Goal: Information Seeking & Learning: Learn about a topic

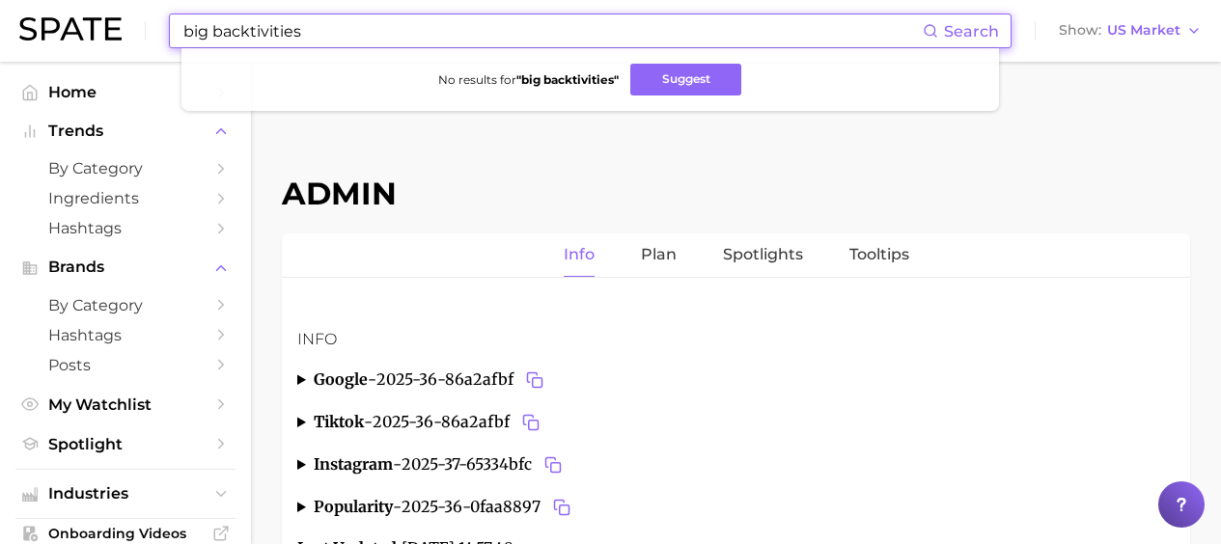
drag, startPoint x: 314, startPoint y: 29, endPoint x: 57, endPoint y: 21, distance: 256.9
click at [57, 21] on div "big backtivities Search No results for " big backtivities " Suggest Show US Mar…" at bounding box center [610, 31] width 1182 height 62
click at [660, 87] on button "Suggest" at bounding box center [685, 80] width 111 height 32
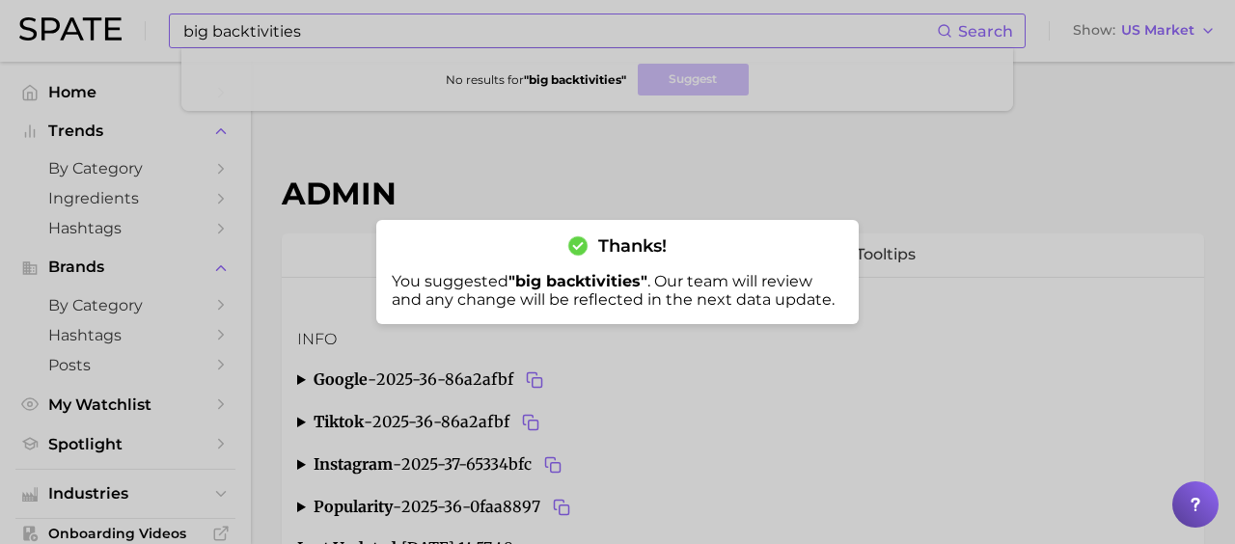
click at [285, 38] on div at bounding box center [617, 272] width 1235 height 544
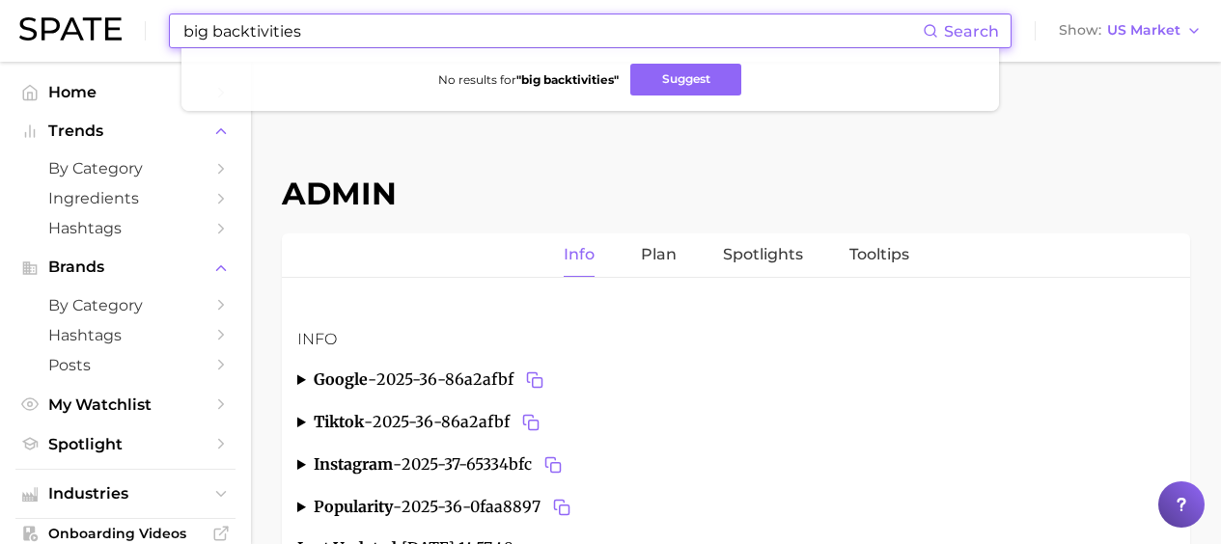
drag, startPoint x: 342, startPoint y: 30, endPoint x: -59, endPoint y: 20, distance: 400.7
click at [0, 20] on html "big backtivities Search No results for " big backtivities " Suggest Show US Mar…" at bounding box center [610, 272] width 1221 height 544
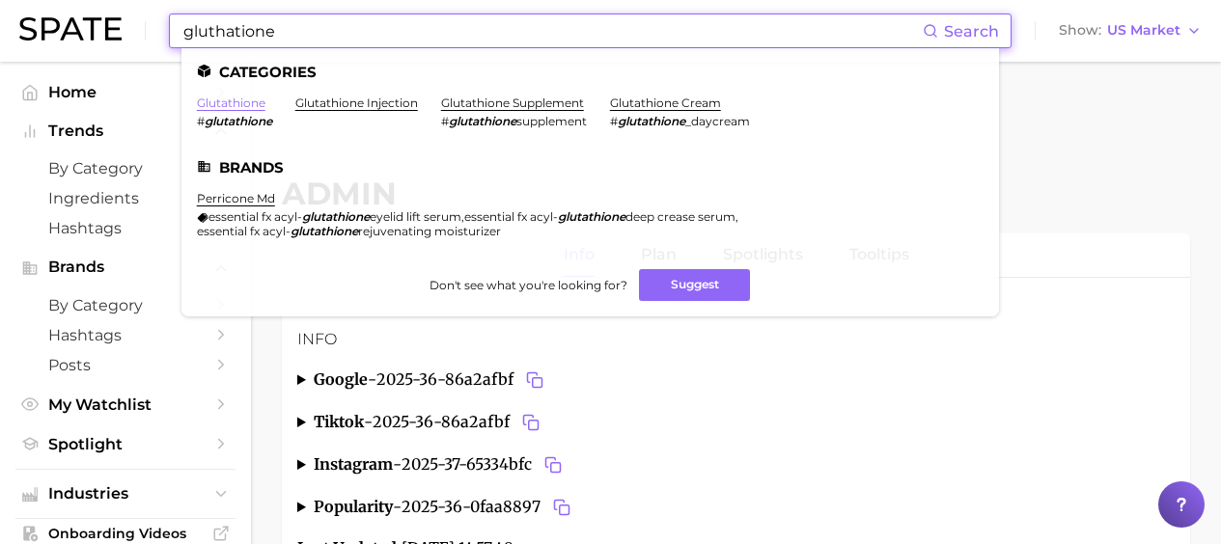
type input "gluthatione"
click at [227, 104] on link "glutathione" at bounding box center [231, 103] width 69 height 14
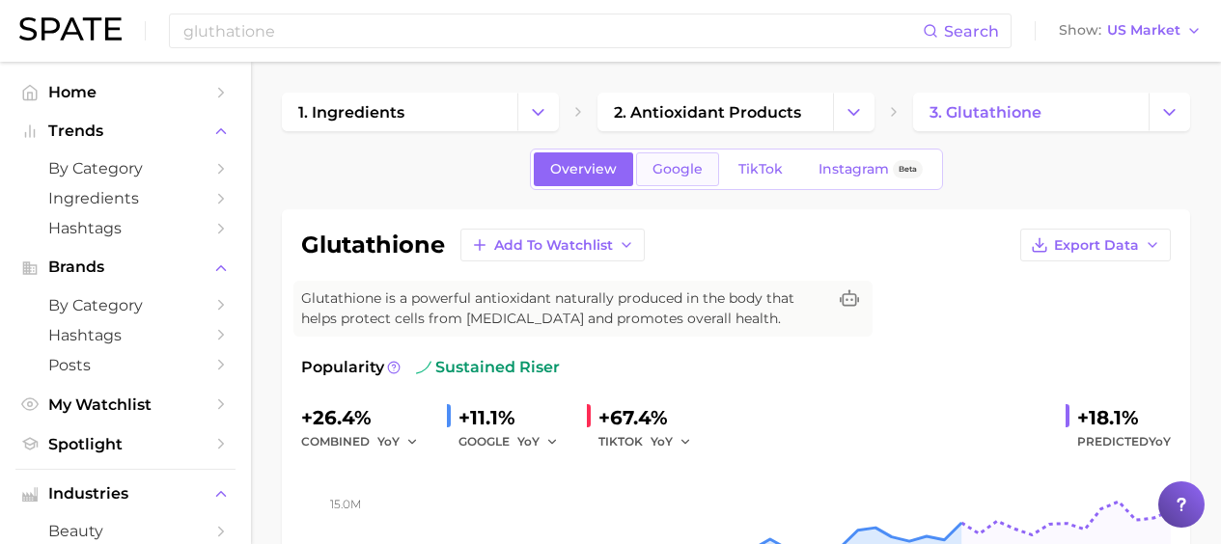
click at [692, 161] on span "Google" at bounding box center [677, 169] width 50 height 16
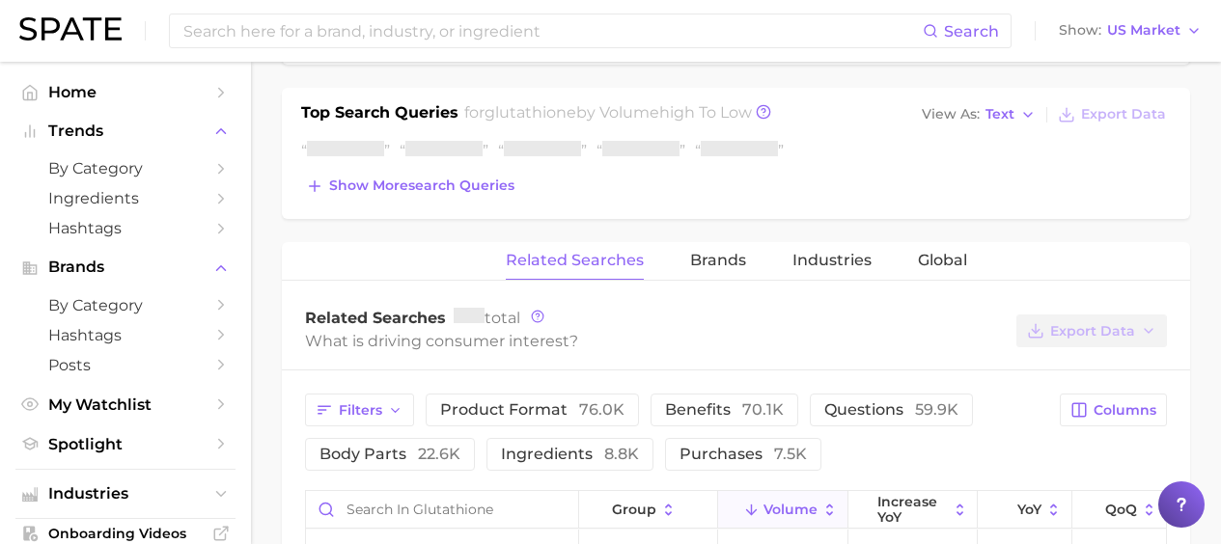
scroll to position [744, 0]
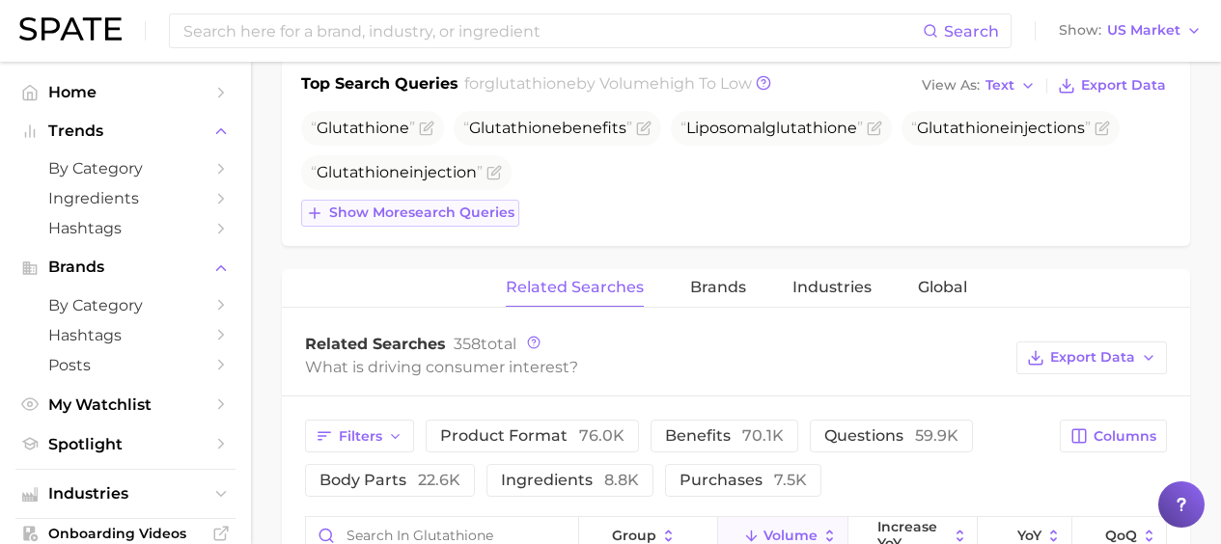
click at [481, 213] on span "Show more search queries" at bounding box center [421, 213] width 185 height 16
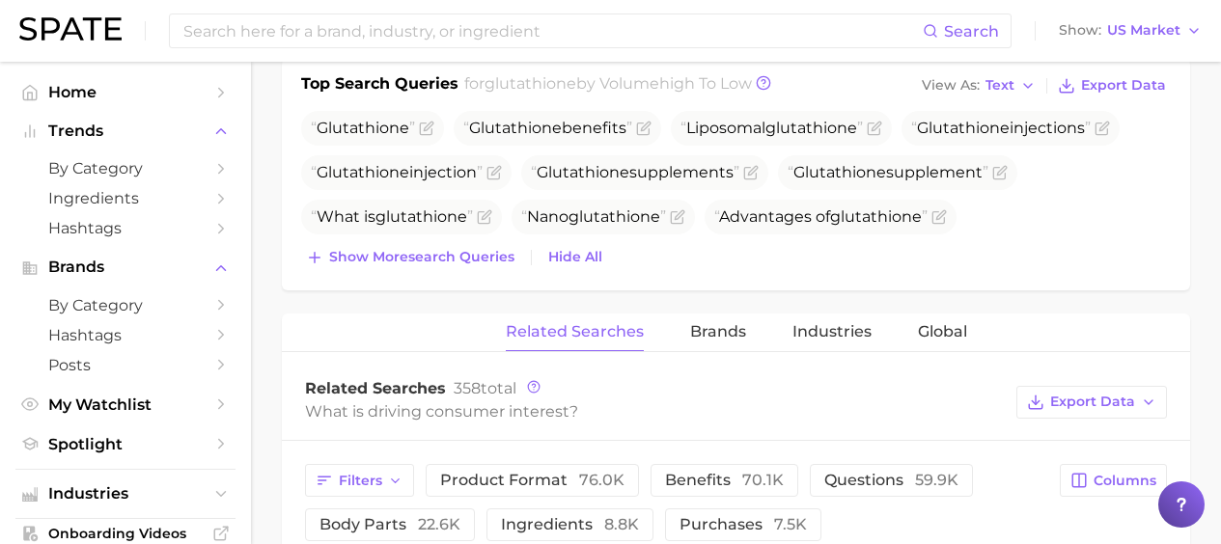
drag, startPoint x: 481, startPoint y: 253, endPoint x: 491, endPoint y: 286, distance: 34.5
click at [481, 254] on span "Show more search queries" at bounding box center [421, 257] width 185 height 16
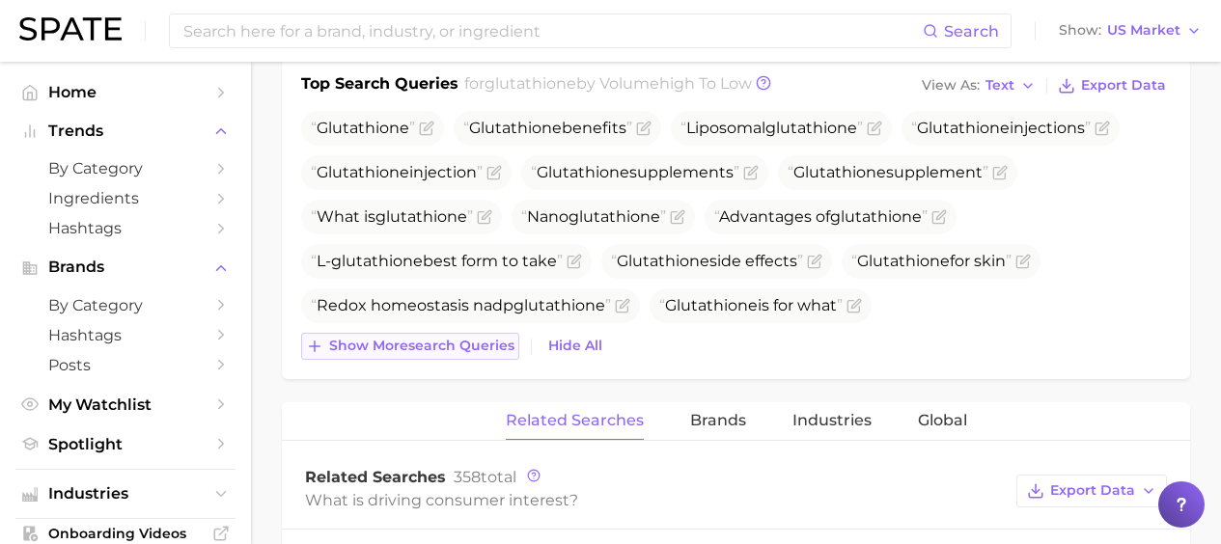
click at [436, 339] on span "Show more search queries" at bounding box center [421, 346] width 185 height 16
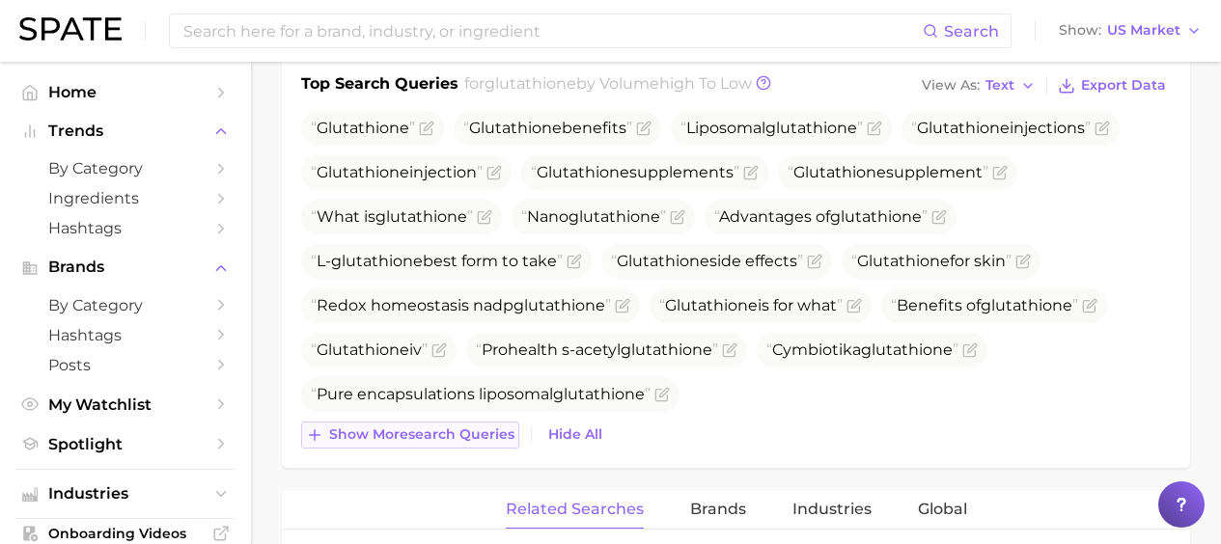
click at [430, 429] on span "Show more search queries" at bounding box center [421, 435] width 185 height 16
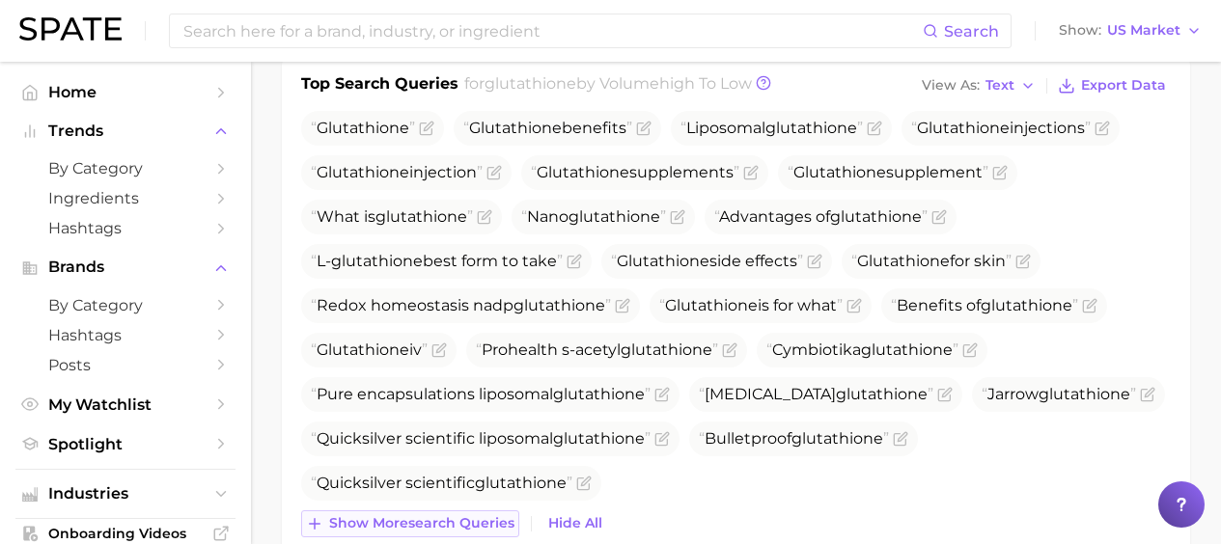
click at [430, 513] on button "Show more search queries" at bounding box center [410, 524] width 218 height 27
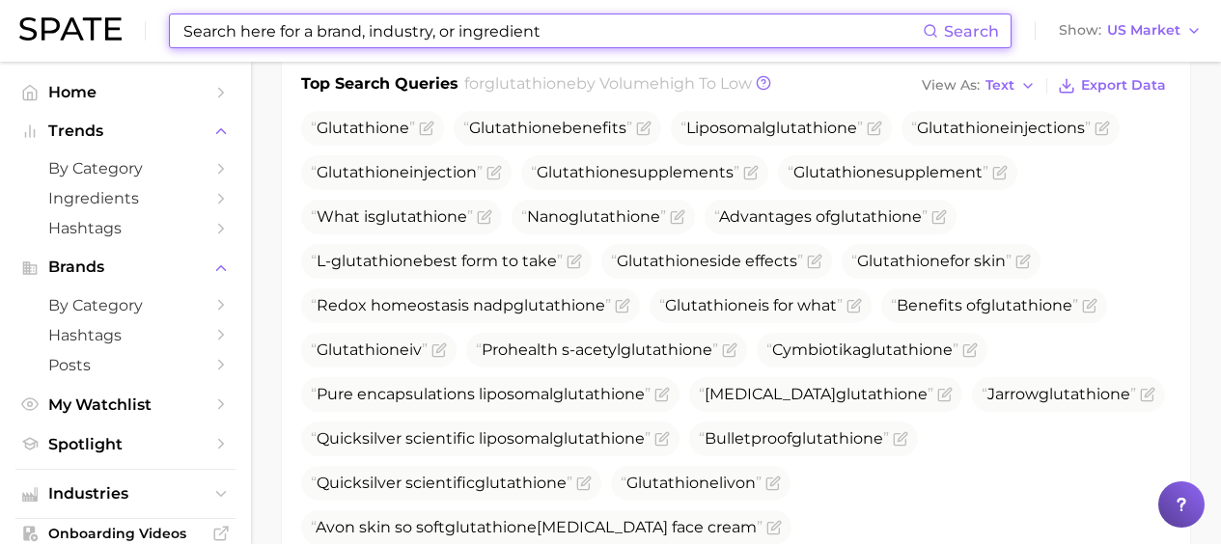
click at [352, 30] on input at bounding box center [551, 30] width 741 height 33
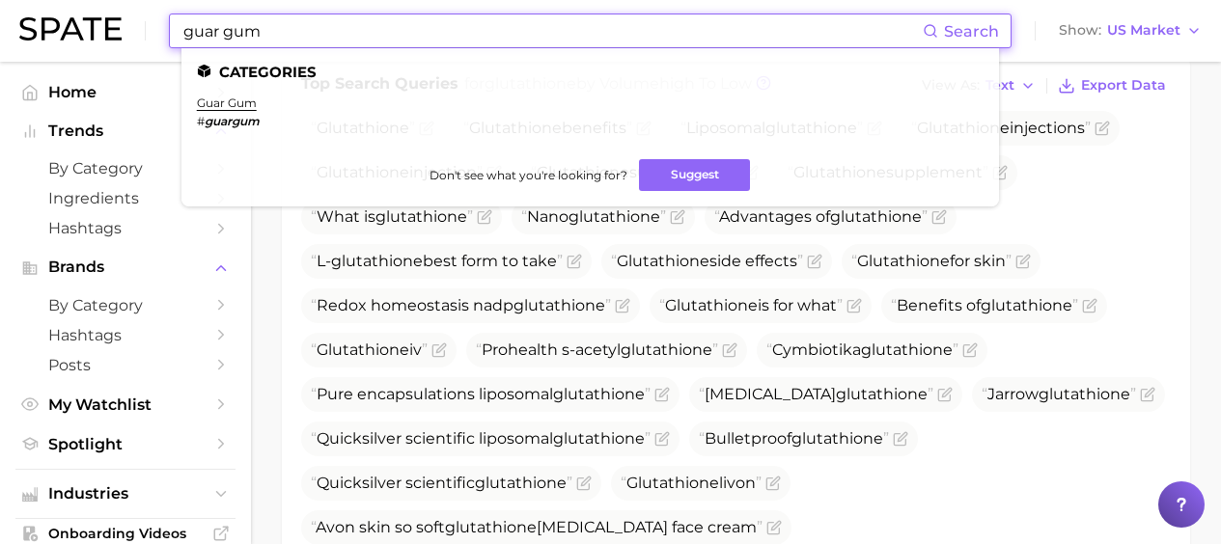
drag, startPoint x: 283, startPoint y: 30, endPoint x: 16, endPoint y: 23, distance: 266.5
click at [43, 23] on div "guar gum Search Categories guar gum # guargum Don't see what you're looking for…" at bounding box center [610, 31] width 1182 height 62
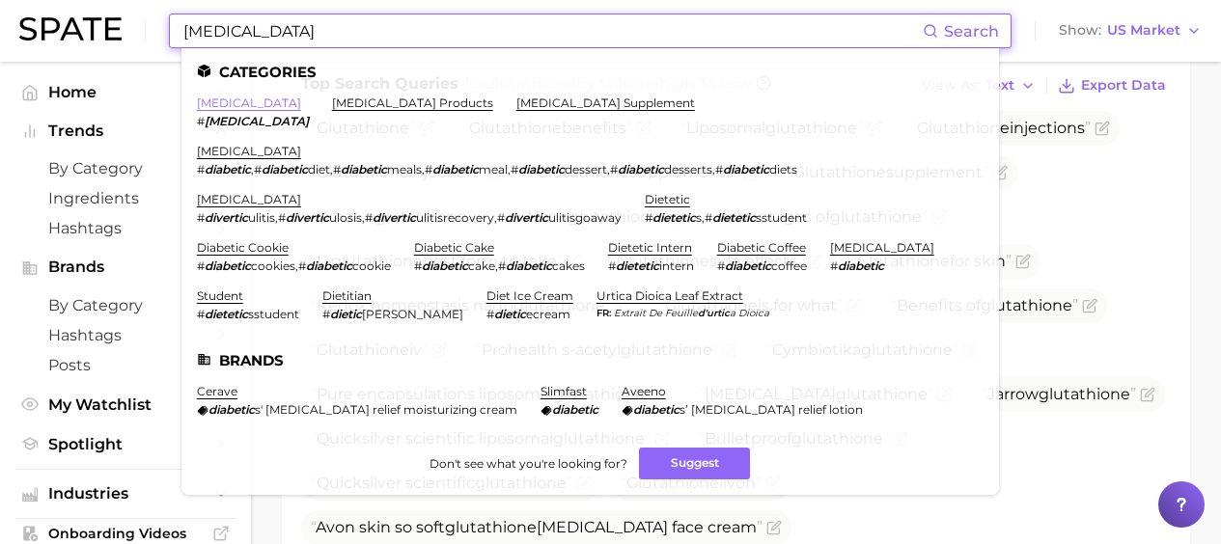
type input "[MEDICAL_DATA]"
click at [206, 99] on link "[MEDICAL_DATA]" at bounding box center [249, 103] width 104 height 14
